Goal: Navigation & Orientation: Go to known website

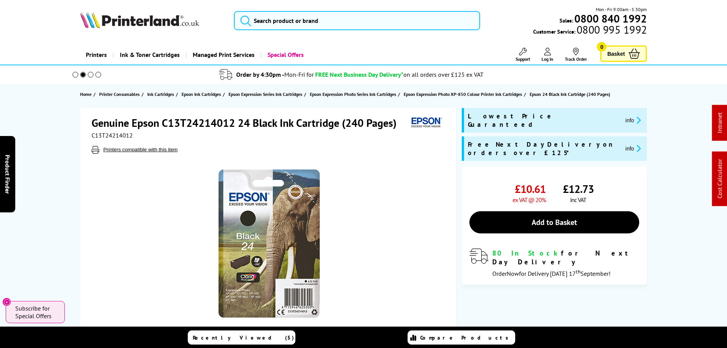
click at [163, 19] on img at bounding box center [139, 19] width 119 height 17
